Goal: Find specific page/section: Find specific page/section

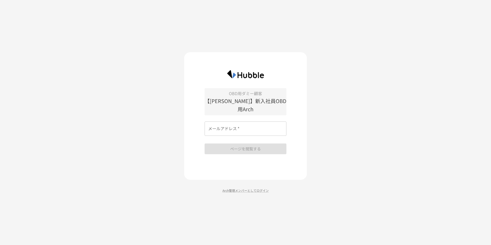
click at [274, 125] on input "メールアドレス   *" at bounding box center [246, 129] width 82 height 14
type input "**********"
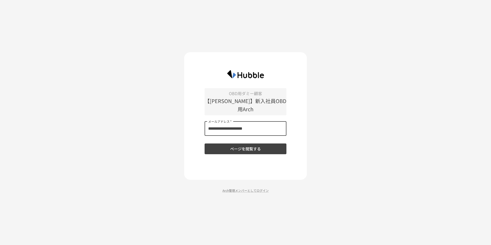
click at [262, 145] on button "ページを閲覧する" at bounding box center [246, 149] width 82 height 11
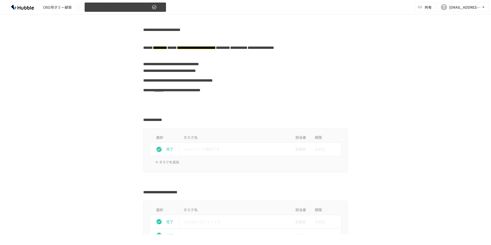
click at [160, 6] on icon "button" at bounding box center [160, 7] width 5 height 5
